Goal: Transaction & Acquisition: Purchase product/service

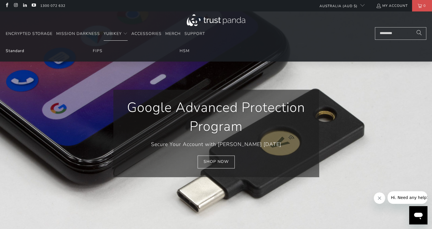
scroll to position [0, 490]
click at [12, 52] on link "Standard" at bounding box center [15, 50] width 19 height 5
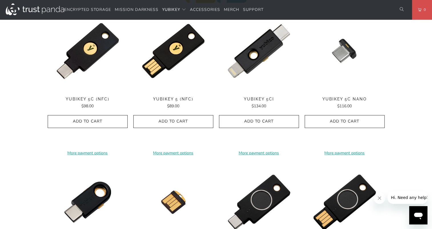
scroll to position [257, 0]
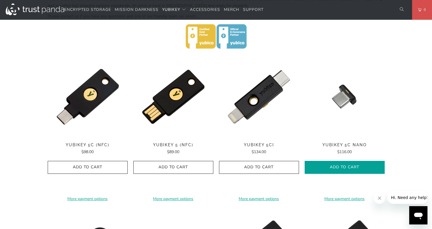
click at [343, 163] on icon "button" at bounding box center [344, 167] width 9 height 9
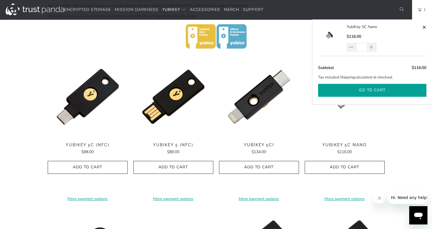
click at [369, 90] on button "Go to cart" at bounding box center [372, 90] width 108 height 13
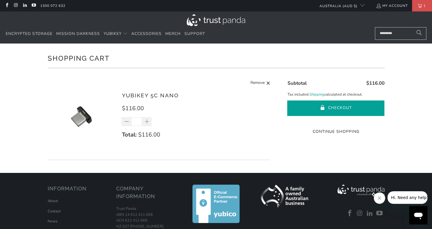
click at [344, 108] on button "Checkout" at bounding box center [335, 107] width 97 height 15
